Goal: Task Accomplishment & Management: Use online tool/utility

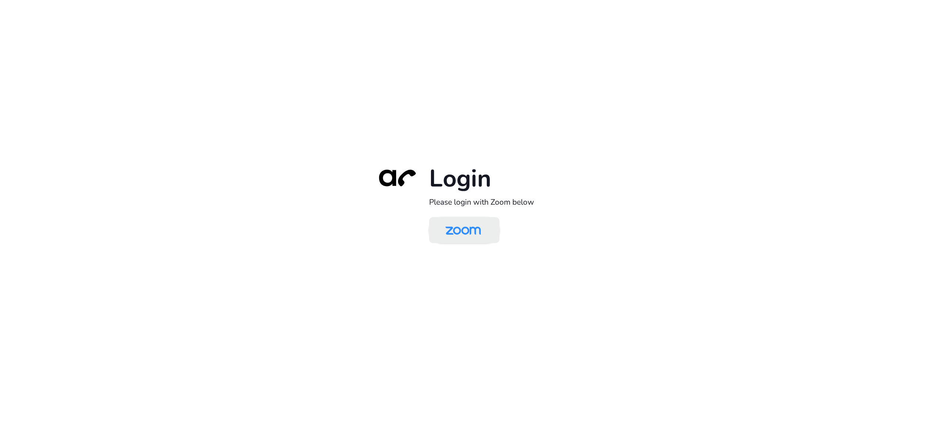
click at [477, 235] on img at bounding box center [463, 231] width 51 height 24
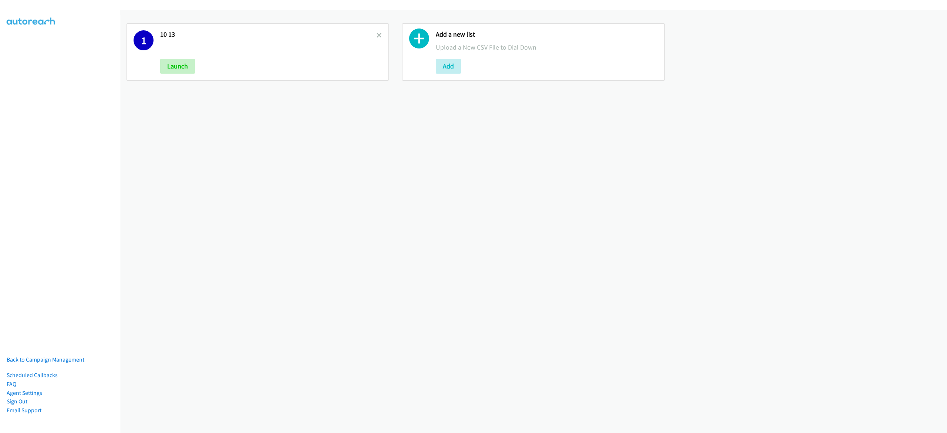
click at [376, 32] on link at bounding box center [378, 35] width 5 height 9
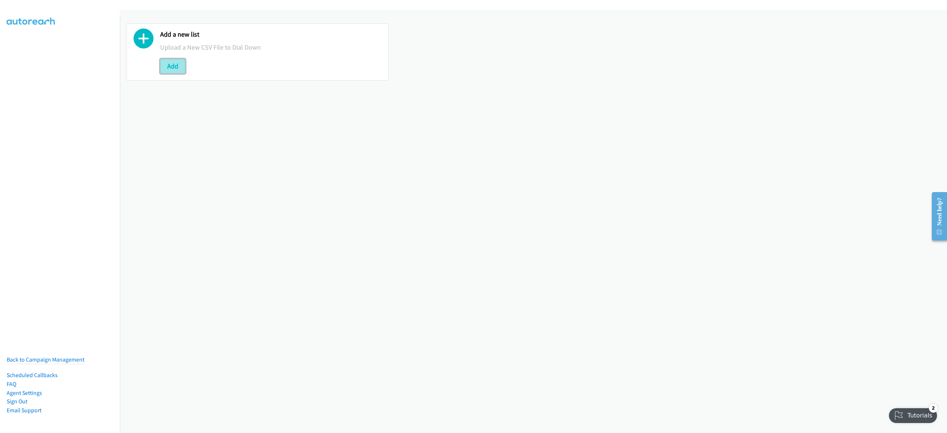
click at [171, 71] on button "Add" at bounding box center [172, 66] width 25 height 15
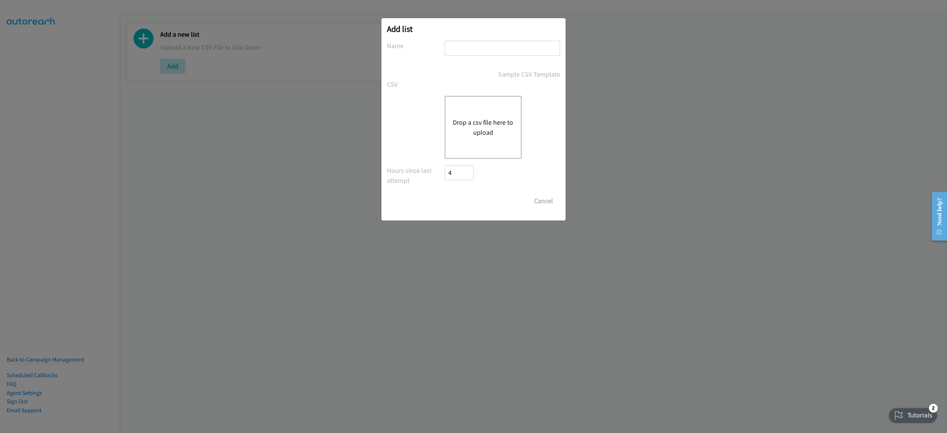
click at [462, 51] on input "text" at bounding box center [502, 48] width 115 height 15
type input "10-14"
click at [497, 114] on div "Drop a csv file here to upload" at bounding box center [483, 127] width 77 height 63
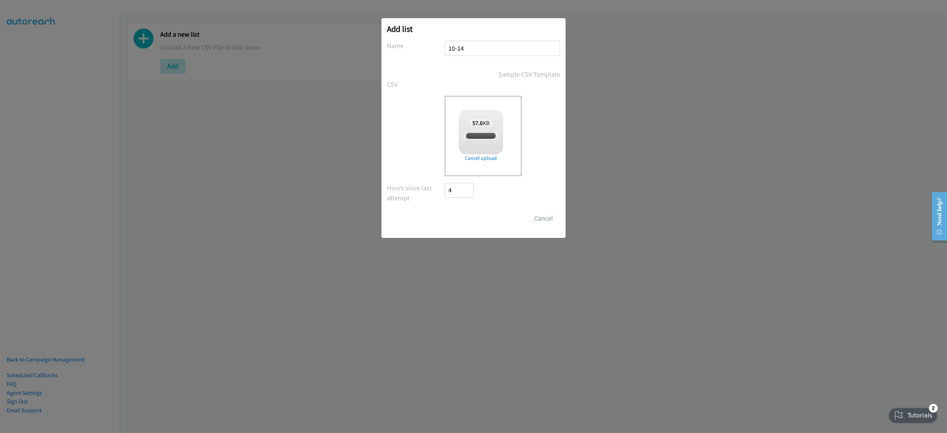
checkbox input "true"
click at [470, 215] on input "Save List" at bounding box center [464, 218] width 39 height 15
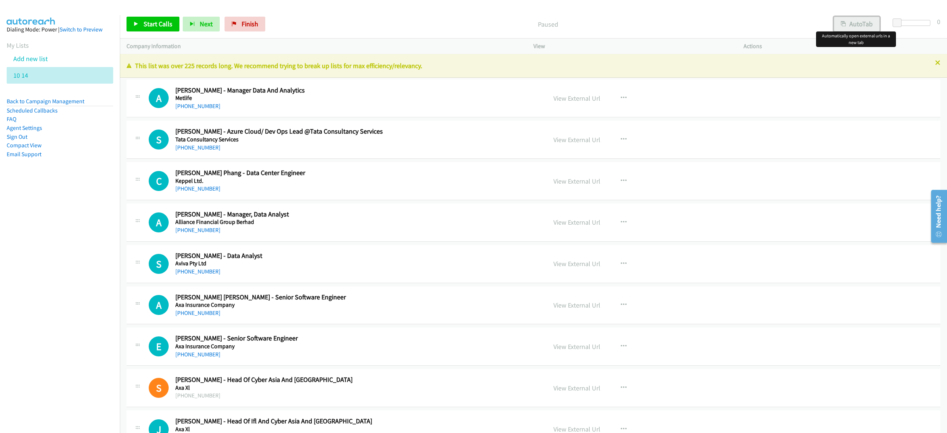
click at [847, 17] on button "AutoTab" at bounding box center [857, 24] width 46 height 15
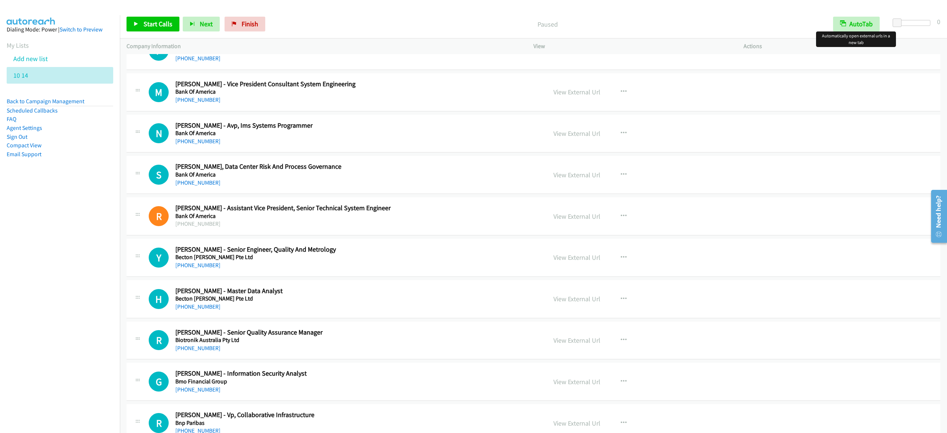
scroll to position [666, 0]
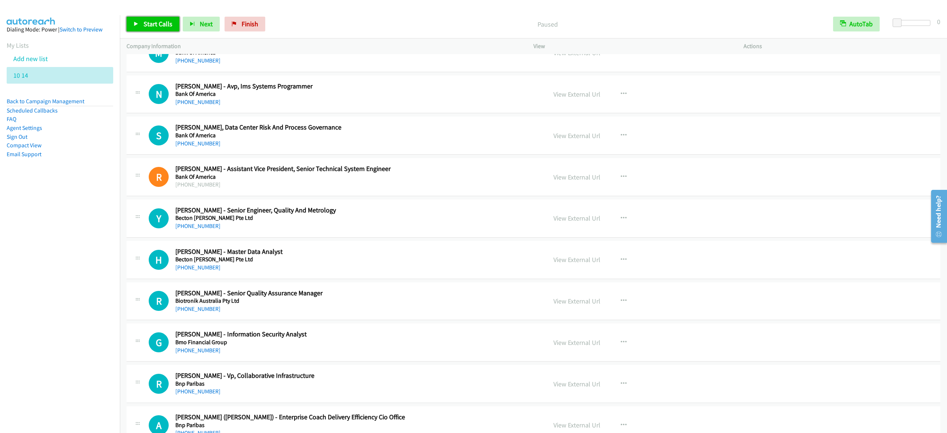
click at [158, 23] on span "Start Calls" at bounding box center [157, 24] width 29 height 9
click at [143, 24] on span "Pause" at bounding box center [151, 24] width 17 height 9
click at [144, 21] on span "Start Calls" at bounding box center [157, 24] width 29 height 9
click at [145, 29] on link "Pause" at bounding box center [146, 24] width 41 height 15
click at [153, 17] on link "Start Calls" at bounding box center [152, 24] width 53 height 15
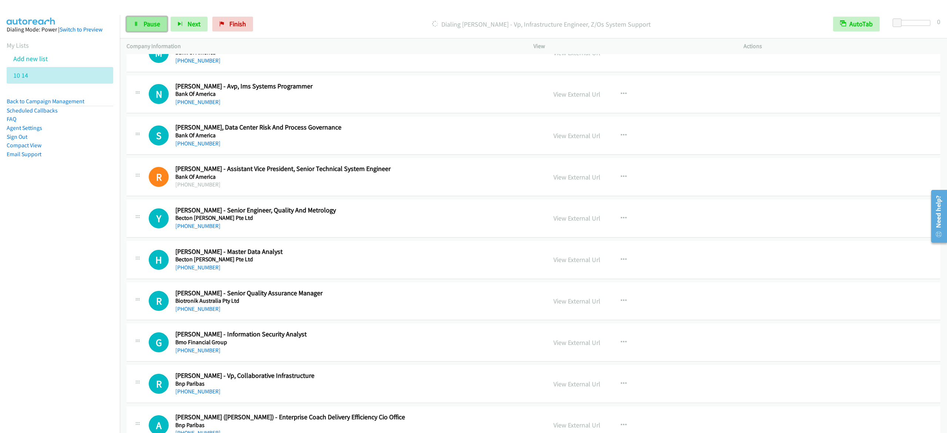
click at [148, 17] on link "Pause" at bounding box center [146, 24] width 41 height 15
click at [155, 22] on span "Start Calls" at bounding box center [157, 24] width 29 height 9
click at [145, 32] on div "Start Calls Pause Next Finish [PERSON_NAME] - Head Cyber Risk International Aut…" at bounding box center [533, 24] width 827 height 28
click at [149, 27] on span "Pause" at bounding box center [151, 24] width 17 height 9
click at [149, 26] on span "Start Calls" at bounding box center [157, 24] width 29 height 9
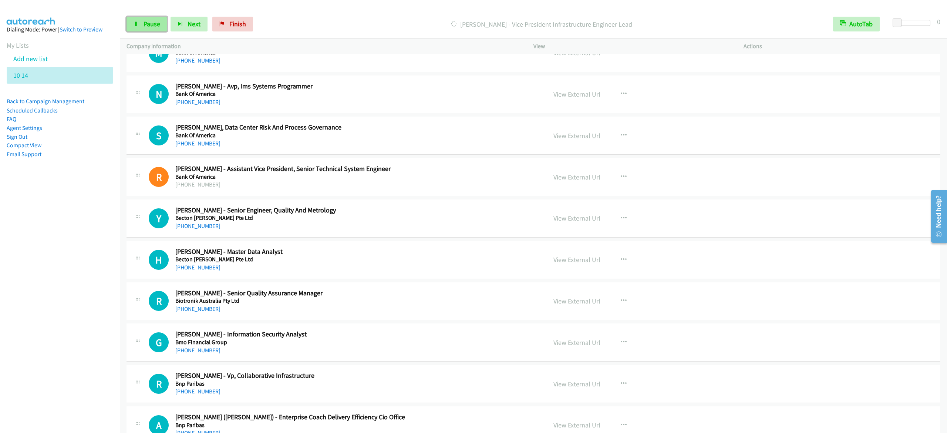
click at [155, 18] on link "Pause" at bounding box center [146, 24] width 41 height 15
click at [152, 19] on link "Start Calls" at bounding box center [152, 24] width 53 height 15
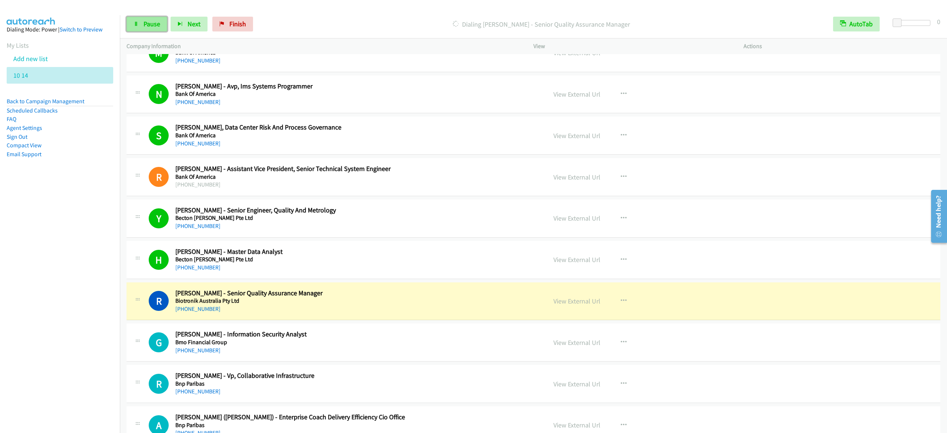
click at [141, 20] on link "Pause" at bounding box center [146, 24] width 41 height 15
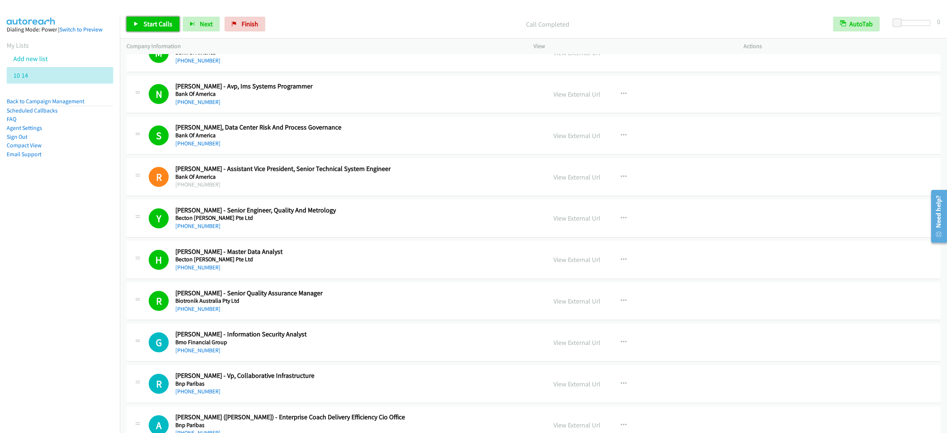
click at [170, 30] on link "Start Calls" at bounding box center [152, 24] width 53 height 15
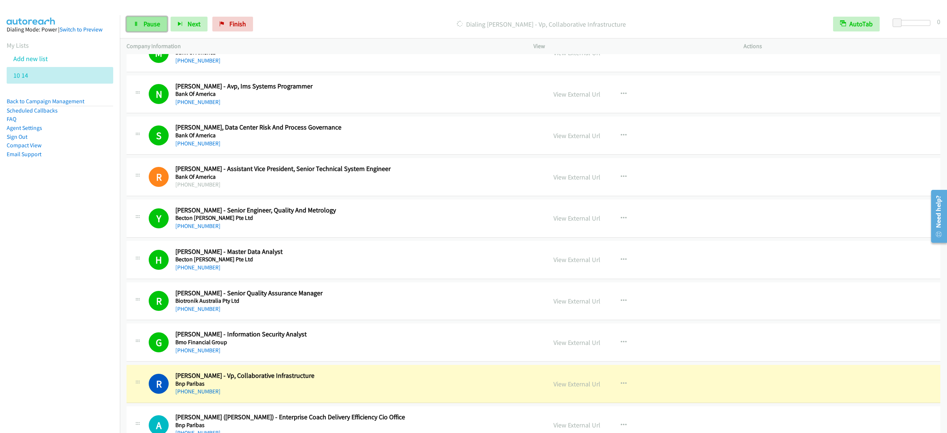
click at [151, 24] on span "Pause" at bounding box center [151, 24] width 17 height 9
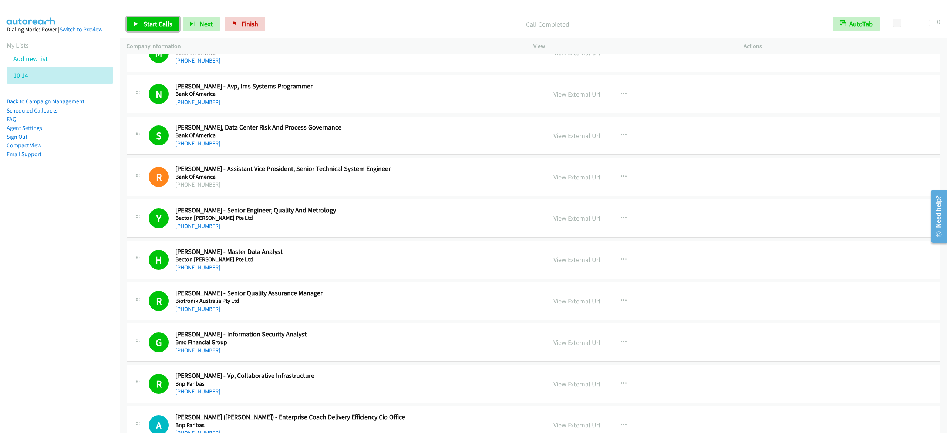
click at [138, 27] on link "Start Calls" at bounding box center [152, 24] width 53 height 15
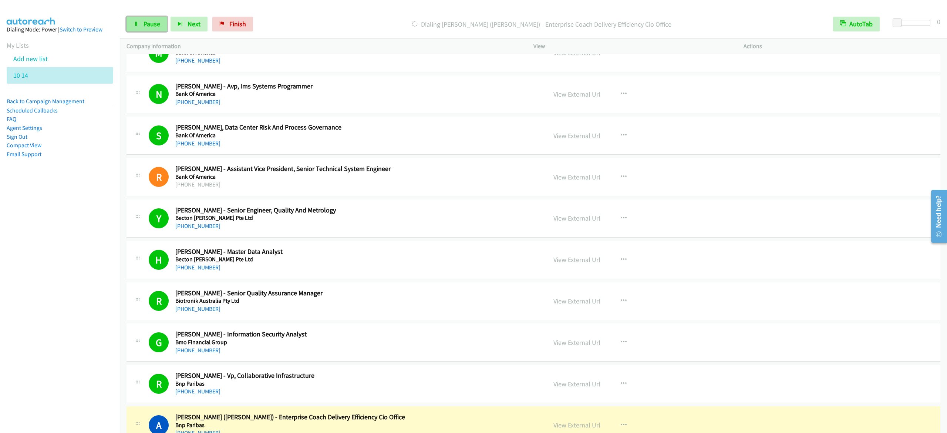
click at [147, 29] on link "Pause" at bounding box center [146, 24] width 41 height 15
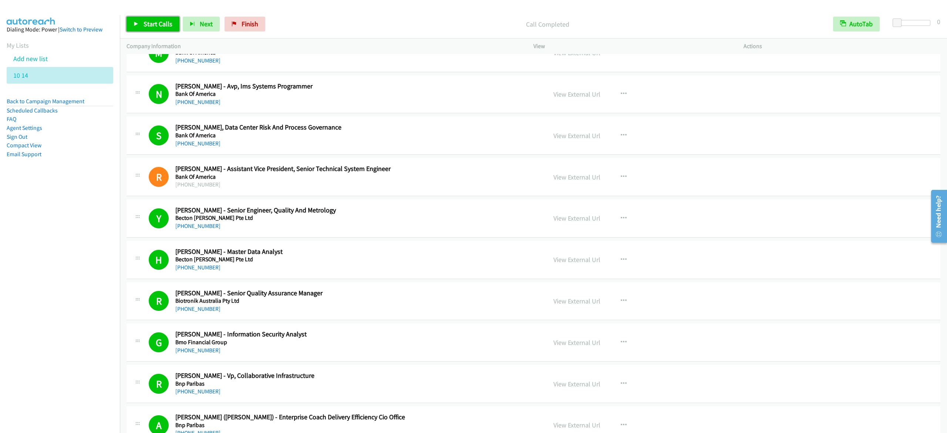
click at [160, 28] on span "Start Calls" at bounding box center [157, 24] width 29 height 9
click at [132, 23] on link "Pause" at bounding box center [146, 24] width 41 height 15
click at [153, 24] on span "Start Calls" at bounding box center [157, 24] width 29 height 9
click at [128, 26] on link "Pause" at bounding box center [146, 24] width 41 height 15
click at [165, 22] on span "Start Calls" at bounding box center [157, 24] width 29 height 9
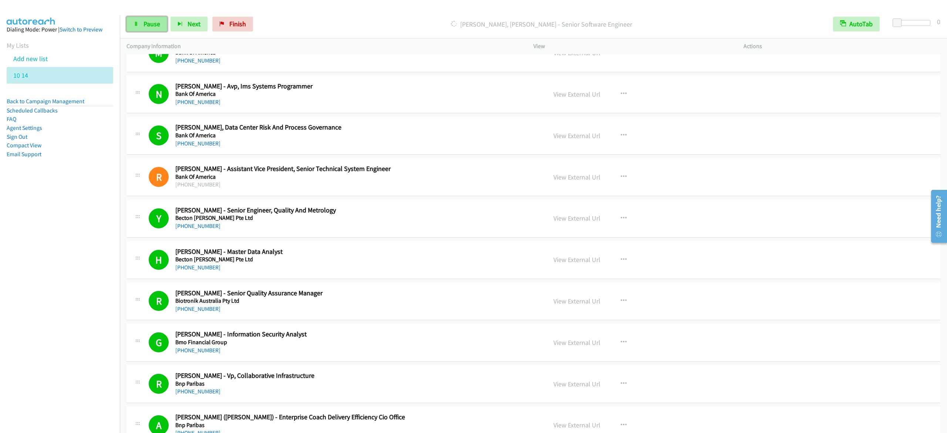
click at [143, 25] on span "Pause" at bounding box center [151, 24] width 17 height 9
click at [158, 19] on link "Start Calls" at bounding box center [152, 24] width 53 height 15
click at [159, 21] on span "Pause" at bounding box center [151, 24] width 17 height 9
click at [166, 21] on span "Start Calls" at bounding box center [157, 24] width 29 height 9
click at [166, 21] on link "Pause" at bounding box center [146, 24] width 41 height 15
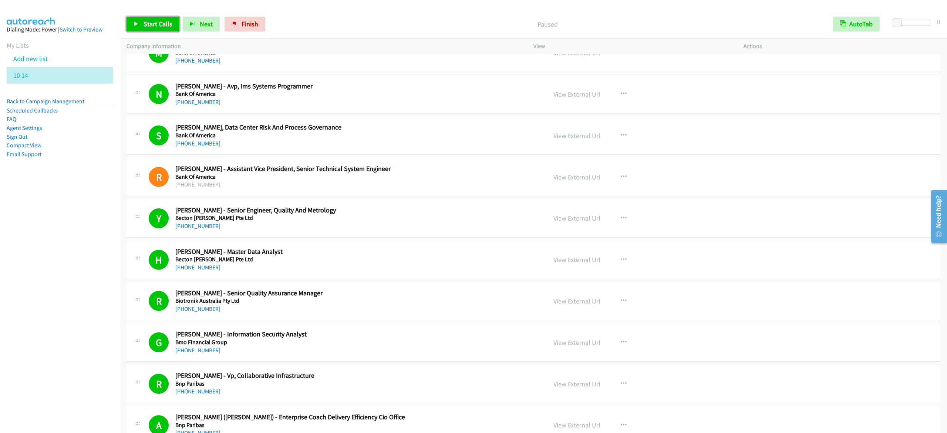
click at [166, 21] on span "Start Calls" at bounding box center [157, 24] width 29 height 9
click at [154, 22] on span "Pause" at bounding box center [151, 24] width 17 height 9
click at [163, 25] on span "Start Calls" at bounding box center [157, 24] width 29 height 9
click at [154, 22] on span "Pause" at bounding box center [151, 24] width 17 height 9
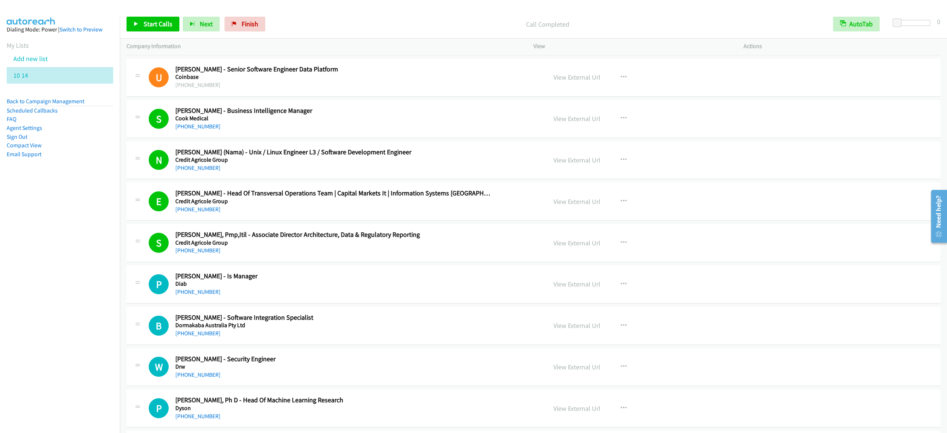
scroll to position [1997, 0]
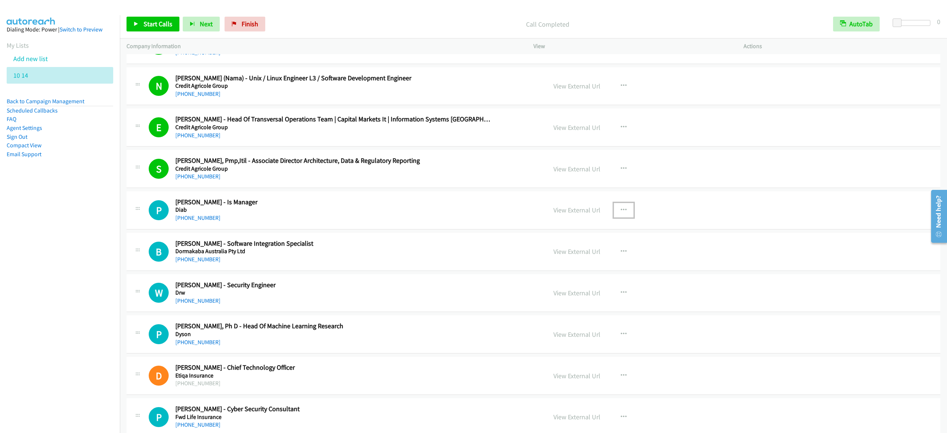
click at [621, 213] on icon "button" at bounding box center [624, 210] width 6 height 6
click at [580, 265] on link "Start Calls Here" at bounding box center [584, 258] width 98 height 15
click at [150, 24] on span "Start Calls" at bounding box center [157, 24] width 29 height 9
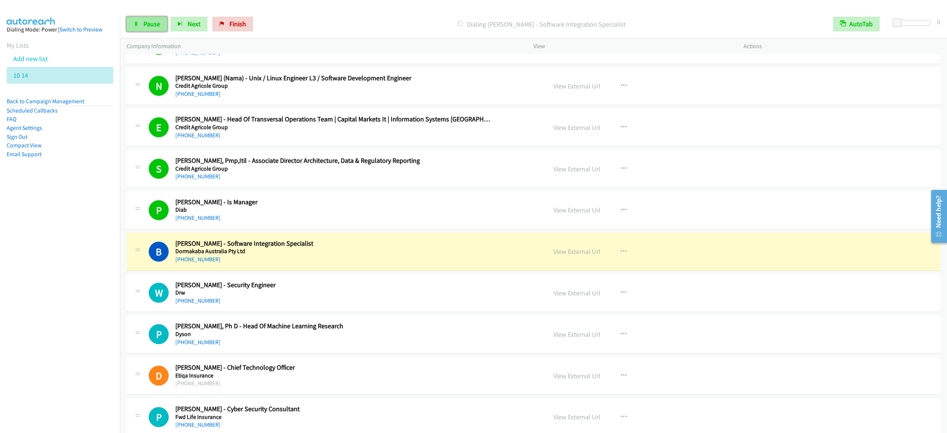
click at [147, 20] on span "Pause" at bounding box center [151, 24] width 17 height 9
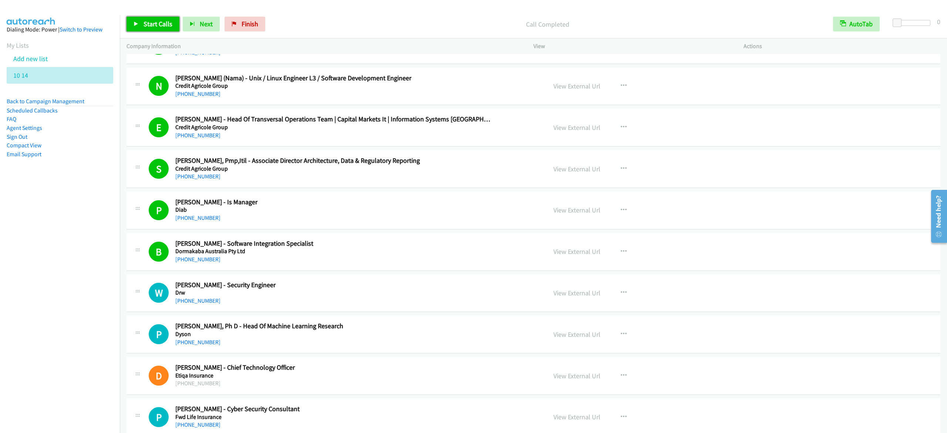
click at [166, 22] on span "Start Calls" at bounding box center [157, 24] width 29 height 9
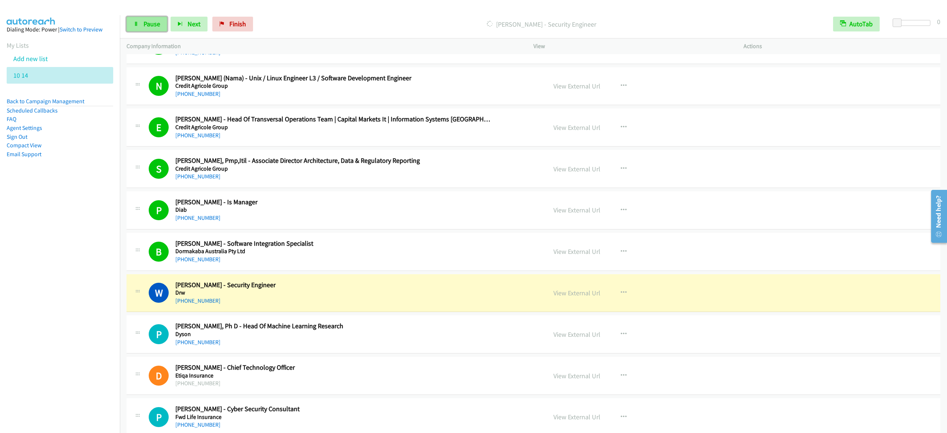
click at [147, 22] on span "Pause" at bounding box center [151, 24] width 17 height 9
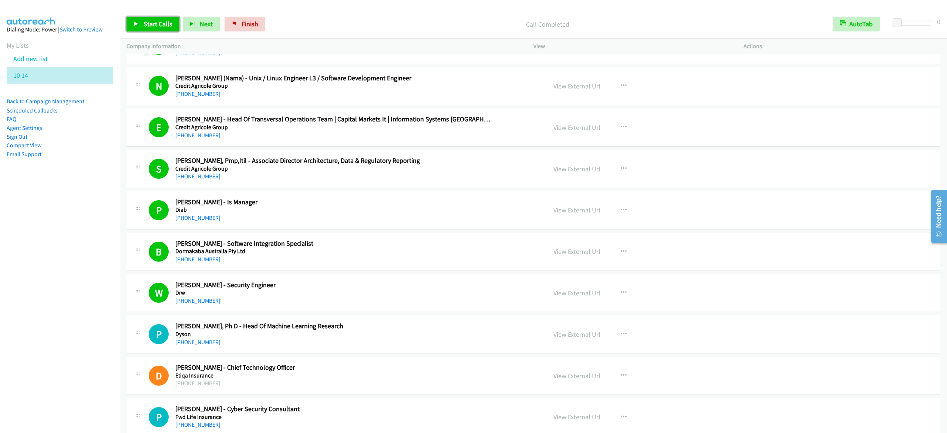
click at [151, 19] on link "Start Calls" at bounding box center [152, 24] width 53 height 15
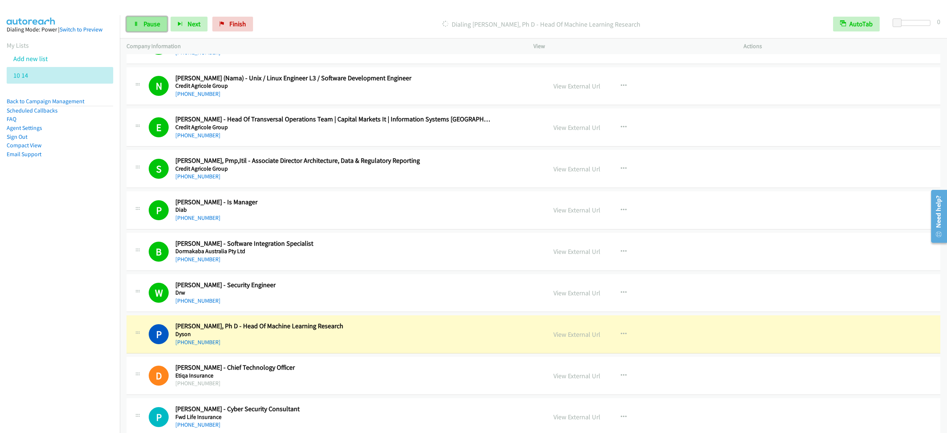
click at [157, 19] on link "Pause" at bounding box center [146, 24] width 41 height 15
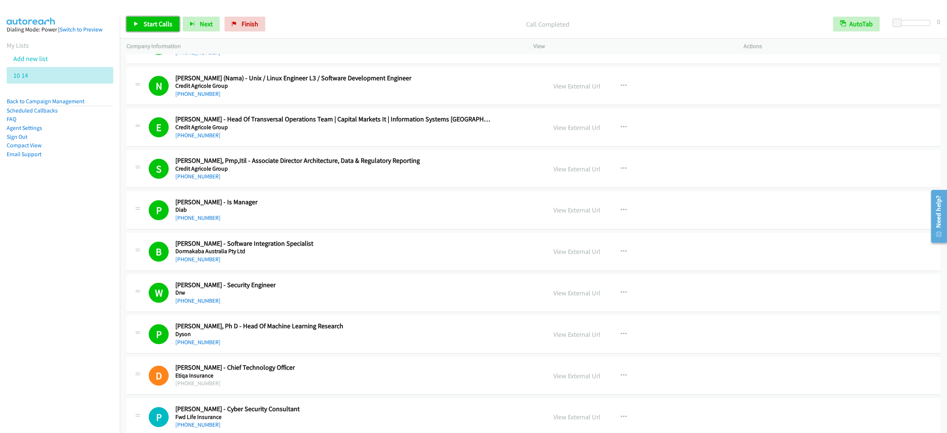
click at [165, 26] on span "Start Calls" at bounding box center [157, 24] width 29 height 9
click at [138, 23] on icon at bounding box center [136, 24] width 5 height 5
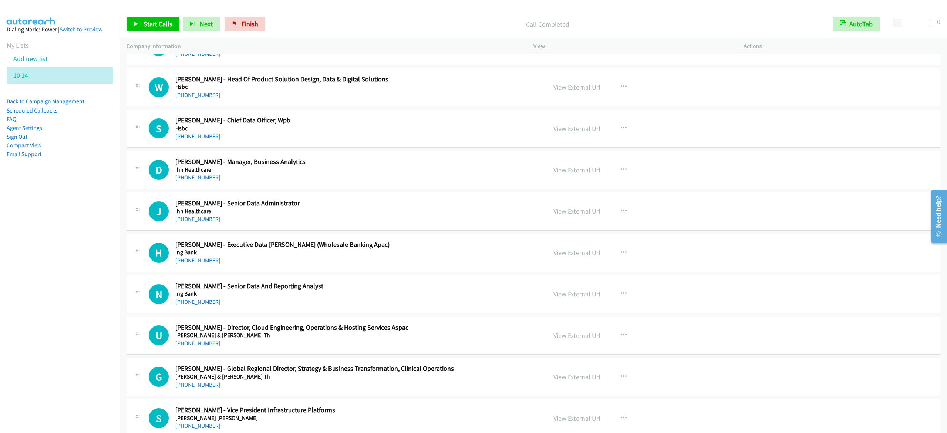
scroll to position [3181, 0]
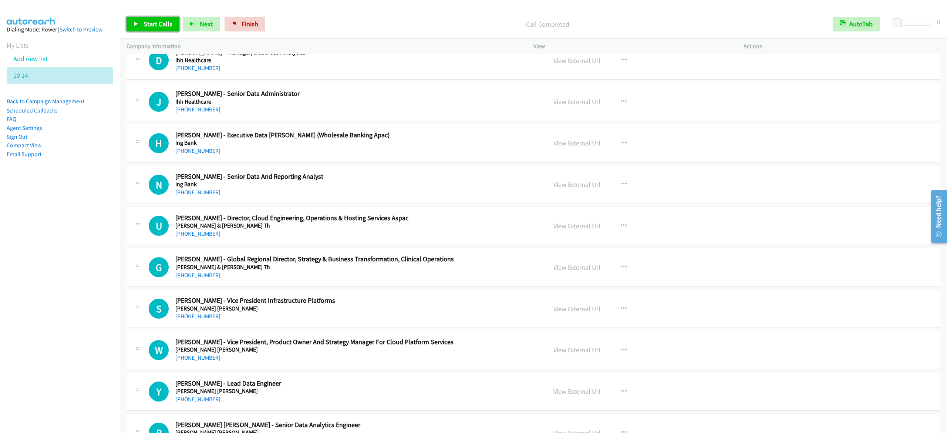
click at [157, 20] on span "Start Calls" at bounding box center [157, 24] width 29 height 9
click at [157, 18] on link "Pause" at bounding box center [146, 24] width 41 height 15
click at [163, 27] on span "Start Calls" at bounding box center [157, 24] width 29 height 9
click at [135, 27] on link "Pause" at bounding box center [146, 24] width 41 height 15
click at [147, 18] on link "Start Calls" at bounding box center [152, 24] width 53 height 15
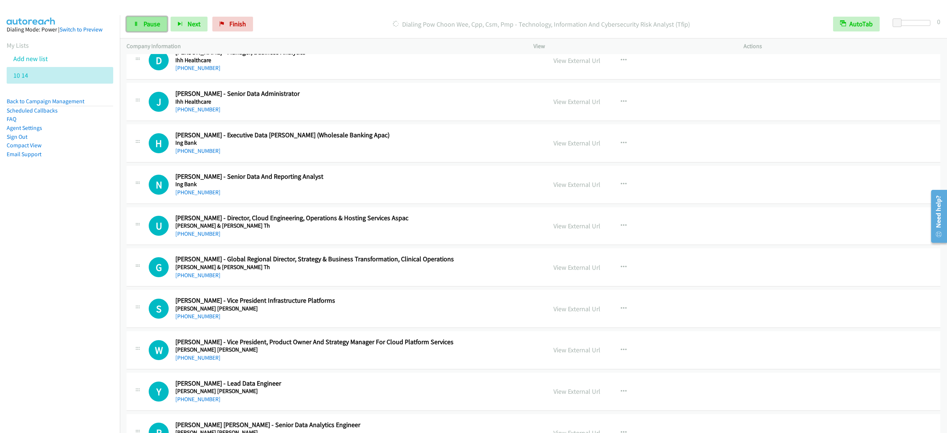
click at [141, 22] on link "Pause" at bounding box center [146, 24] width 41 height 15
click at [138, 26] on icon at bounding box center [136, 24] width 5 height 5
click at [142, 30] on link "Pause" at bounding box center [146, 24] width 41 height 15
click at [132, 28] on link "Start Calls" at bounding box center [152, 24] width 53 height 15
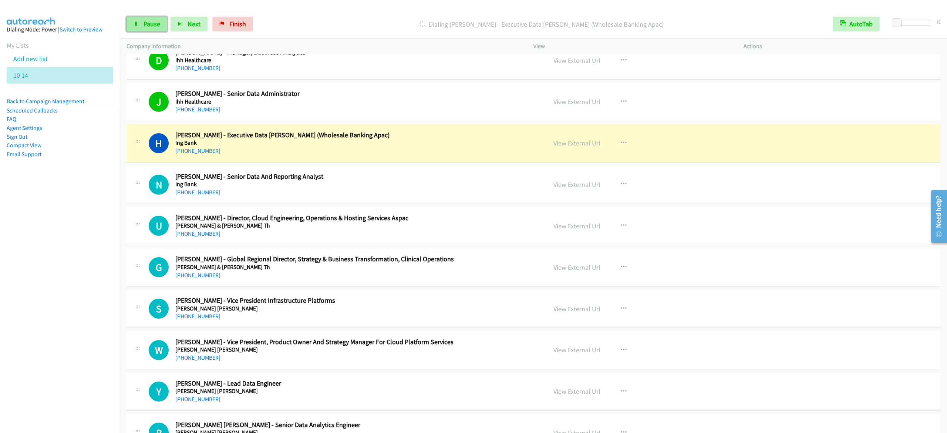
click at [144, 24] on span "Pause" at bounding box center [151, 24] width 17 height 9
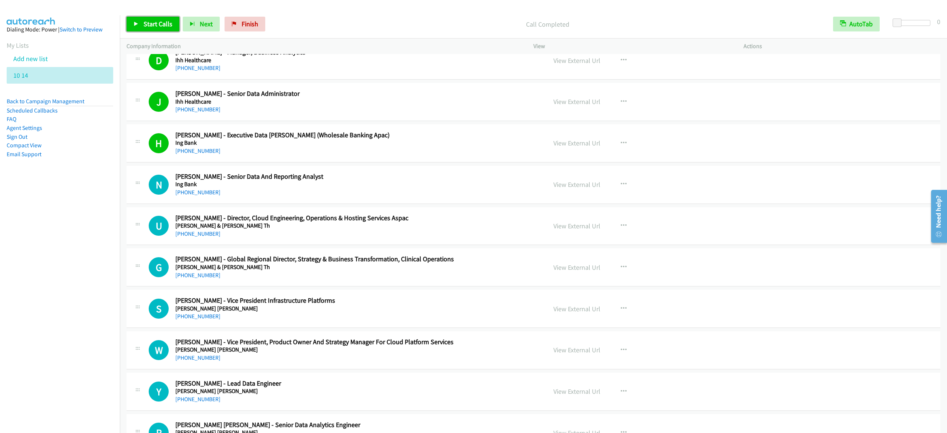
click at [145, 24] on span "Start Calls" at bounding box center [157, 24] width 29 height 9
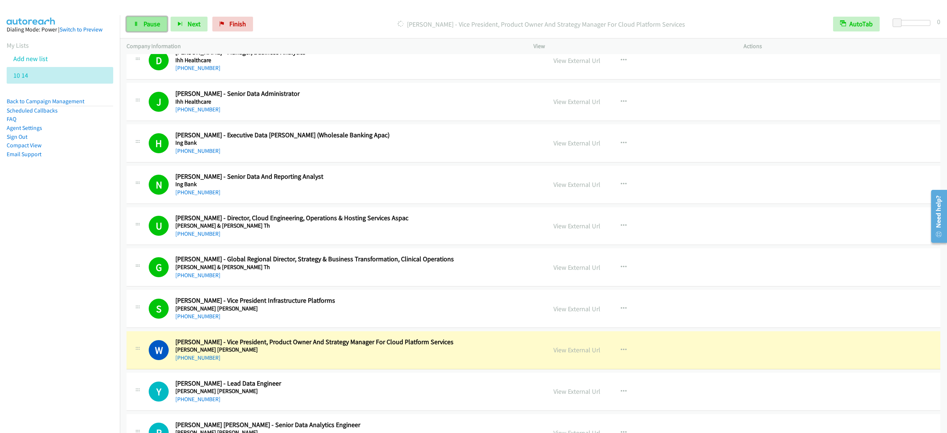
click at [136, 22] on icon at bounding box center [136, 24] width 5 height 5
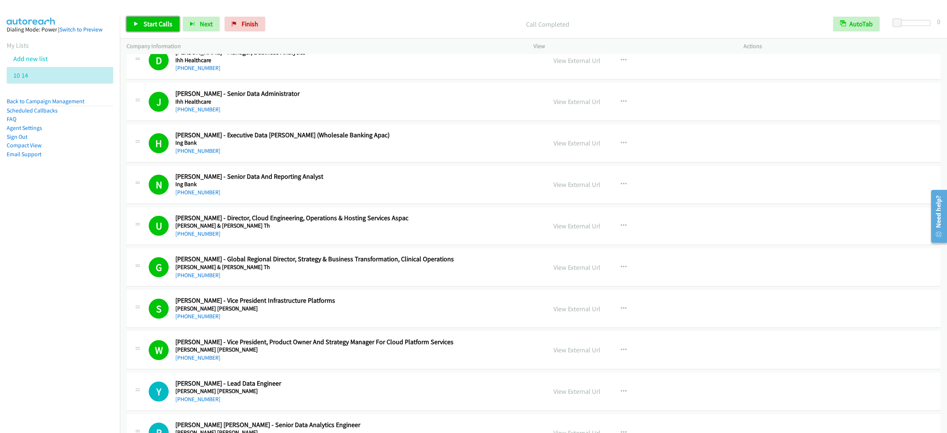
click at [163, 28] on link "Start Calls" at bounding box center [152, 24] width 53 height 15
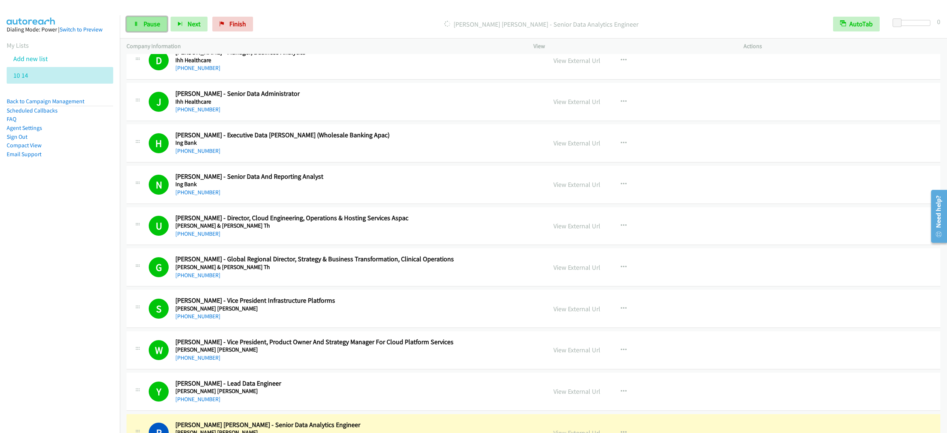
click at [149, 20] on span "Pause" at bounding box center [151, 24] width 17 height 9
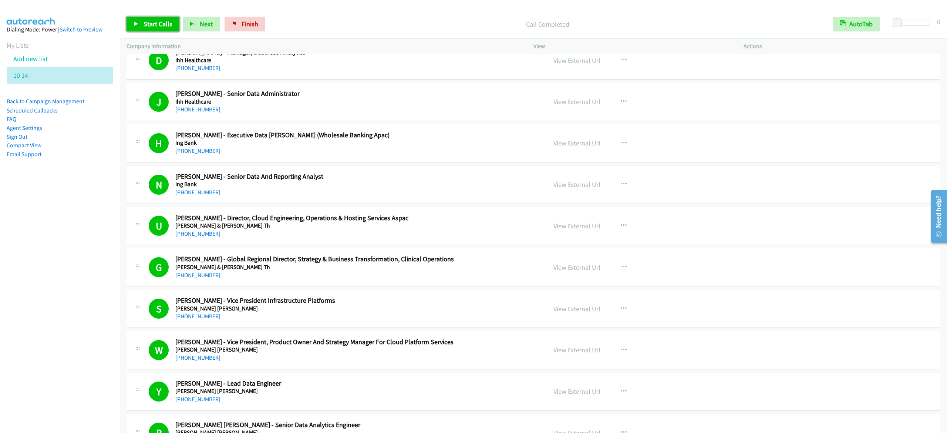
click at [152, 20] on span "Start Calls" at bounding box center [157, 24] width 29 height 9
click at [147, 21] on span "Pause" at bounding box center [151, 24] width 17 height 9
click at [142, 23] on link "Start Calls" at bounding box center [152, 24] width 53 height 15
click at [155, 23] on span "Pause" at bounding box center [151, 24] width 17 height 9
click at [146, 26] on span "Start Calls" at bounding box center [157, 24] width 29 height 9
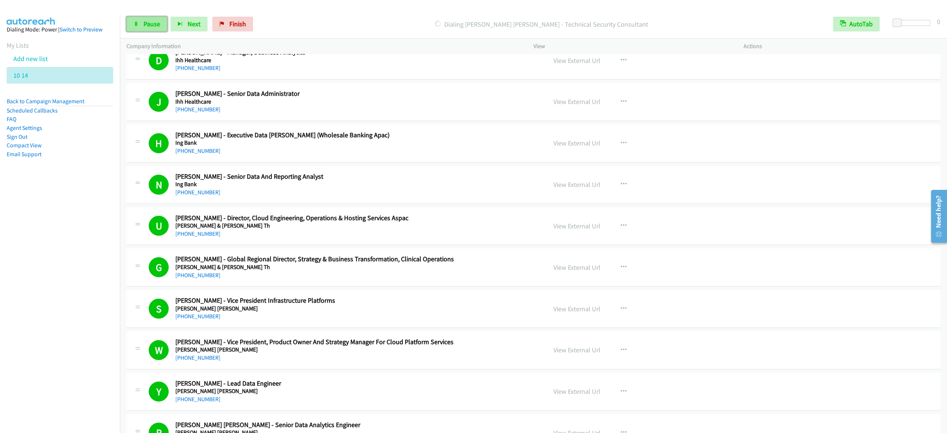
click at [148, 18] on link "Pause" at bounding box center [146, 24] width 41 height 15
click at [162, 28] on link "Start Calls" at bounding box center [152, 24] width 53 height 15
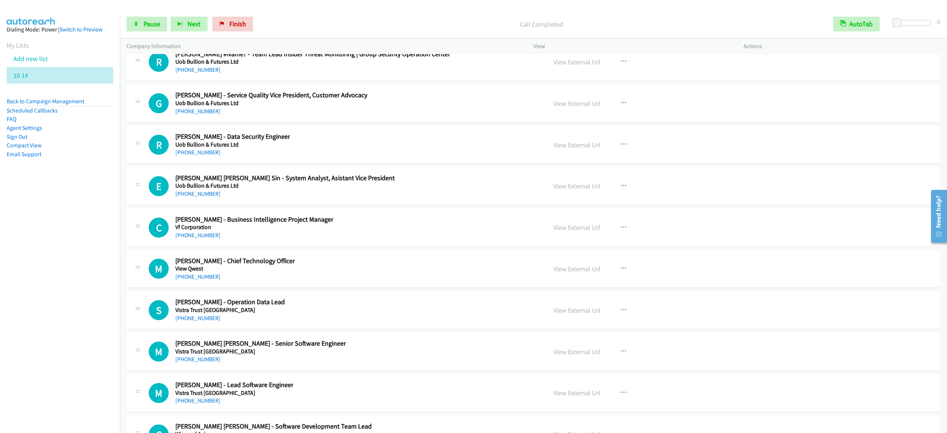
scroll to position [10692, 0]
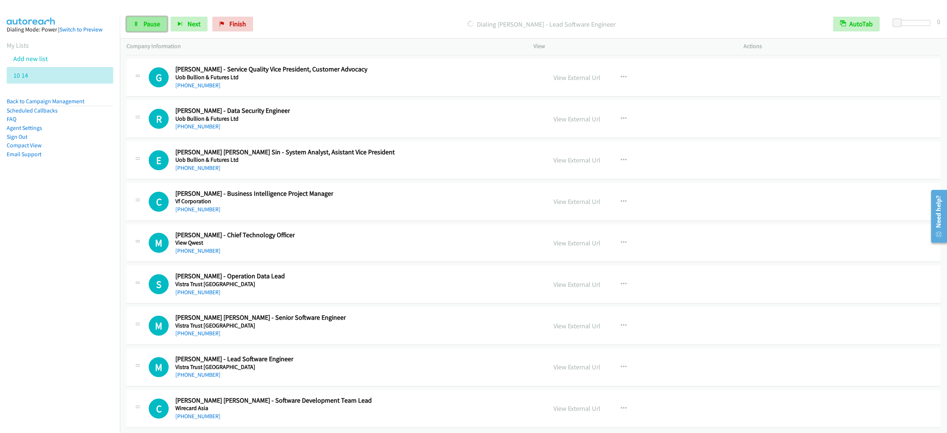
click at [154, 18] on link "Pause" at bounding box center [146, 24] width 41 height 15
click at [149, 21] on span "Start Calls" at bounding box center [157, 24] width 29 height 9
click at [145, 18] on link "Pause" at bounding box center [146, 24] width 41 height 15
click at [153, 20] on span "Start Calls" at bounding box center [157, 24] width 29 height 9
click at [159, 25] on span "Pause" at bounding box center [151, 24] width 17 height 9
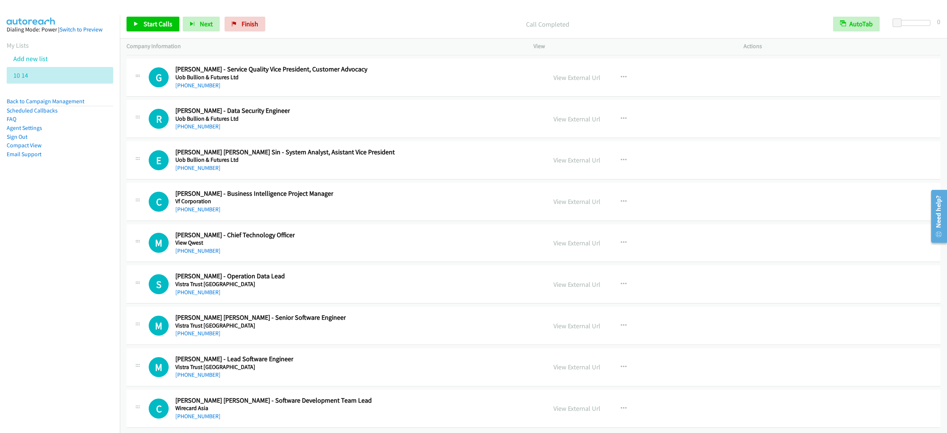
click at [122, 16] on div "Start Calls Pause Next Finish Call Completed AutoTab AutoTab 0" at bounding box center [533, 24] width 827 height 28
click at [127, 23] on link "Start Calls" at bounding box center [152, 24] width 53 height 15
click at [164, 18] on link "Pause" at bounding box center [146, 24] width 41 height 15
click at [132, 24] on link "Start Calls" at bounding box center [152, 24] width 53 height 15
click at [157, 24] on span "Pause" at bounding box center [151, 24] width 17 height 9
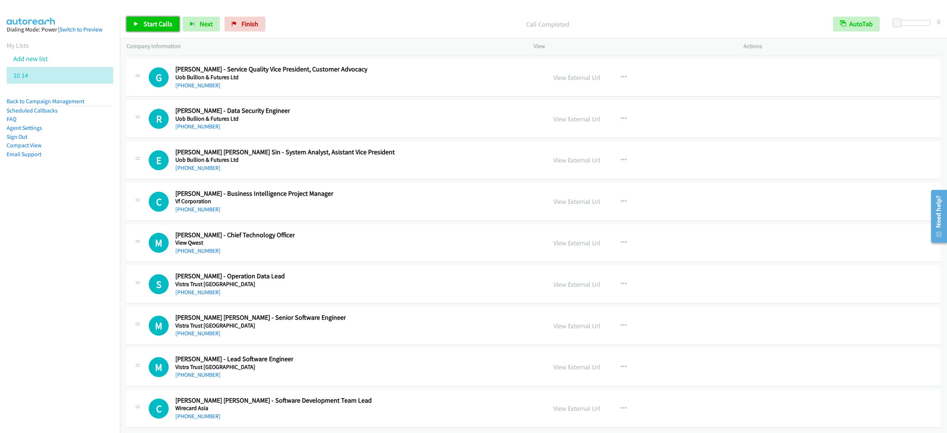
click at [169, 26] on span "Start Calls" at bounding box center [157, 24] width 29 height 9
click at [142, 26] on link "Pause" at bounding box center [146, 24] width 41 height 15
click at [141, 22] on link "Start Calls" at bounding box center [152, 24] width 53 height 15
click at [141, 22] on link "Pause" at bounding box center [146, 24] width 41 height 15
click at [134, 19] on link "Start Calls" at bounding box center [152, 24] width 53 height 15
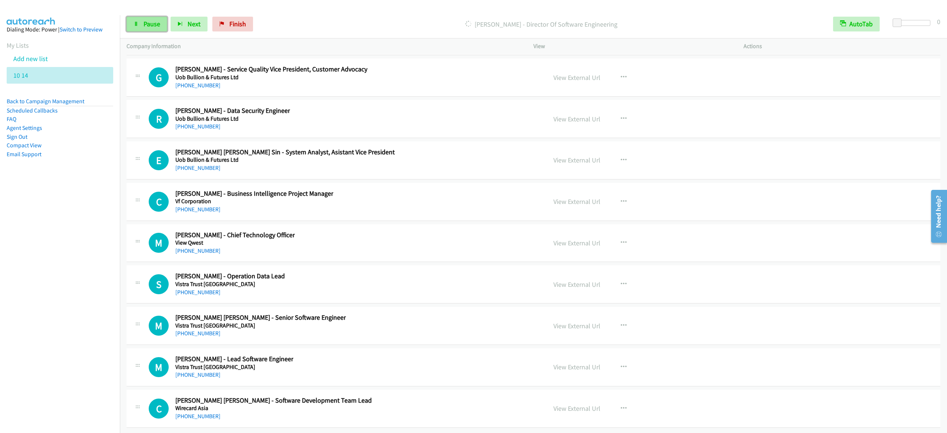
click at [145, 26] on span "Pause" at bounding box center [151, 24] width 17 height 9
click at [158, 23] on span "Start Calls" at bounding box center [157, 24] width 29 height 9
drag, startPoint x: 139, startPoint y: 30, endPoint x: 190, endPoint y: 5, distance: 56.6
click at [139, 30] on link "Pause" at bounding box center [146, 24] width 41 height 15
